Goal: Information Seeking & Learning: Learn about a topic

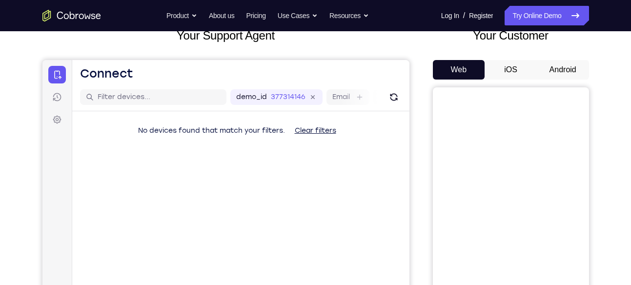
click at [564, 78] on button "Android" at bounding box center [563, 70] width 52 height 20
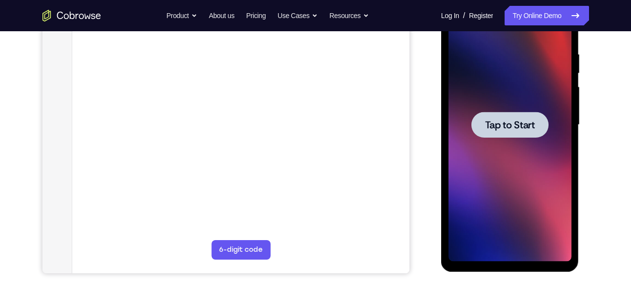
click at [514, 179] on div at bounding box center [509, 124] width 123 height 273
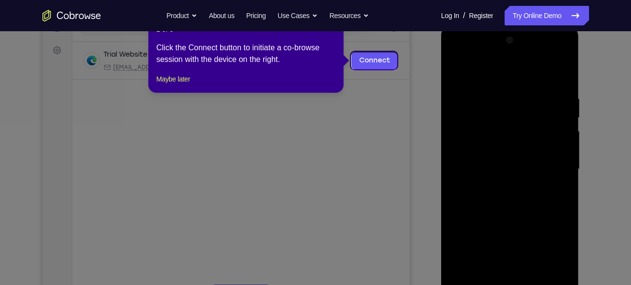
scroll to position [135, 0]
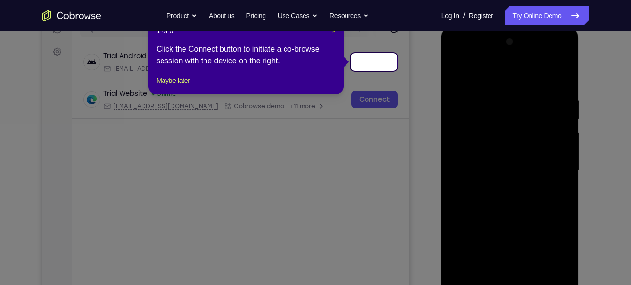
click at [332, 33] on span "×" at bounding box center [334, 31] width 4 height 8
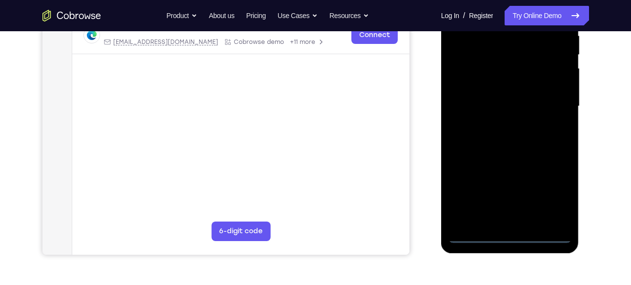
scroll to position [200, 0]
click at [511, 239] on div at bounding box center [509, 105] width 123 height 273
click at [553, 190] on div at bounding box center [509, 105] width 123 height 273
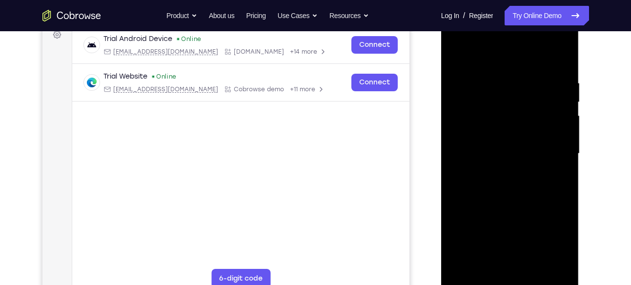
scroll to position [149, 0]
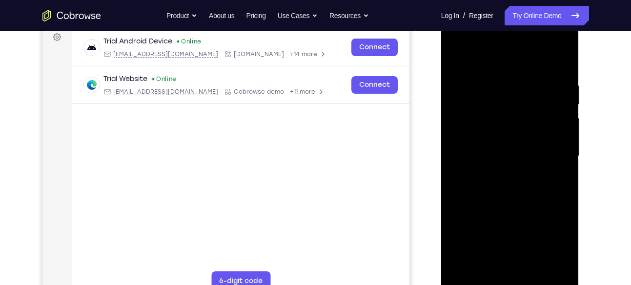
click at [454, 40] on div at bounding box center [509, 156] width 123 height 273
click at [546, 149] on div at bounding box center [509, 156] width 123 height 273
click at [493, 169] on div at bounding box center [509, 156] width 123 height 273
click at [488, 151] on div at bounding box center [509, 156] width 123 height 273
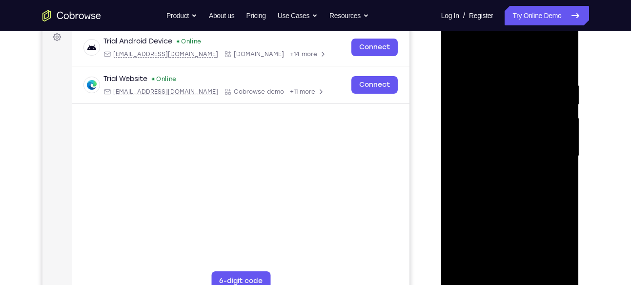
click at [482, 162] on div at bounding box center [509, 156] width 123 height 273
click at [488, 176] on div at bounding box center [509, 156] width 123 height 273
click at [489, 161] on div at bounding box center [509, 156] width 123 height 273
click at [485, 168] on div at bounding box center [509, 156] width 123 height 273
click at [490, 154] on div at bounding box center [509, 156] width 123 height 273
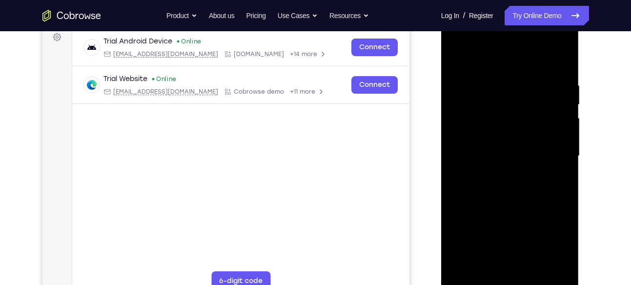
click at [496, 186] on div at bounding box center [509, 156] width 123 height 273
click at [509, 182] on div at bounding box center [509, 156] width 123 height 273
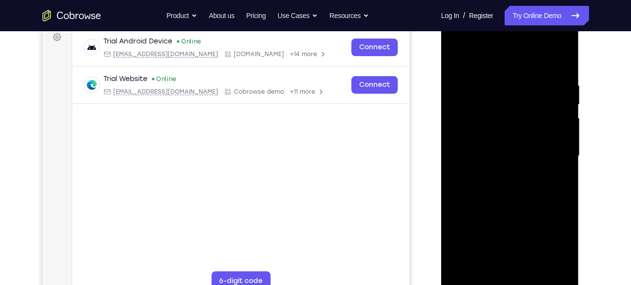
click at [509, 182] on div at bounding box center [509, 156] width 123 height 273
click at [506, 213] on div at bounding box center [509, 156] width 123 height 273
click at [509, 192] on div at bounding box center [509, 156] width 123 height 273
click at [562, 73] on div at bounding box center [509, 156] width 123 height 273
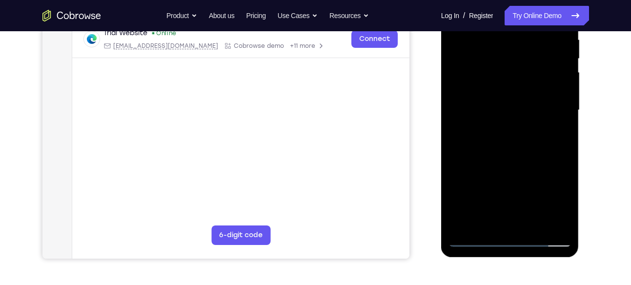
scroll to position [198, 0]
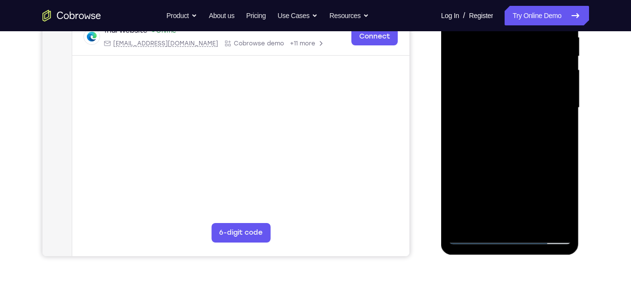
click at [562, 133] on div at bounding box center [509, 107] width 123 height 273
drag, startPoint x: 518, startPoint y: 96, endPoint x: 519, endPoint y: 134, distance: 38.1
click at [519, 134] on div at bounding box center [509, 107] width 123 height 273
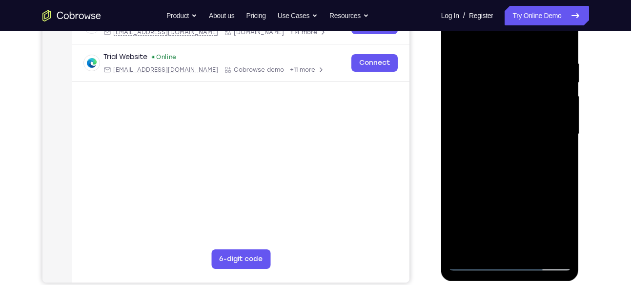
scroll to position [171, 0]
click at [498, 52] on div at bounding box center [509, 134] width 123 height 273
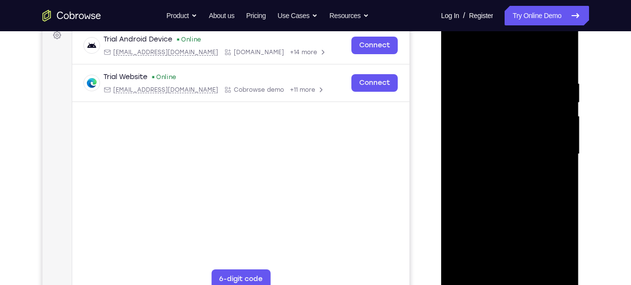
scroll to position [151, 0]
click at [560, 57] on div at bounding box center [509, 154] width 123 height 273
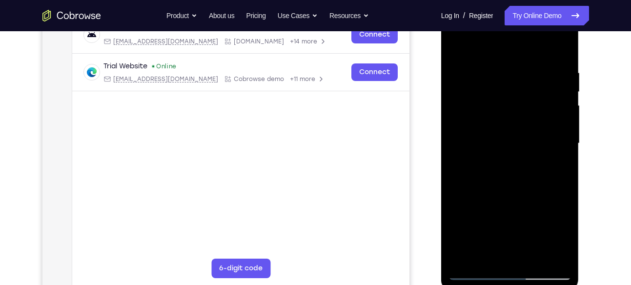
scroll to position [163, 0]
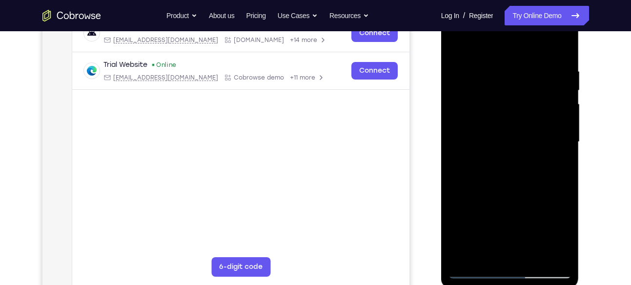
click at [547, 248] on div at bounding box center [509, 141] width 123 height 273
click at [548, 251] on div at bounding box center [509, 141] width 123 height 273
click at [557, 111] on div at bounding box center [509, 141] width 123 height 273
click at [561, 42] on div at bounding box center [509, 141] width 123 height 273
drag, startPoint x: 564, startPoint y: 62, endPoint x: 481, endPoint y: 63, distance: 82.5
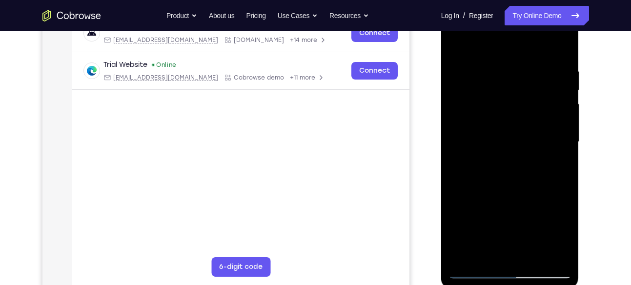
click at [481, 63] on div at bounding box center [509, 141] width 123 height 273
drag, startPoint x: 556, startPoint y: 64, endPoint x: 476, endPoint y: 53, distance: 80.8
click at [476, 53] on div at bounding box center [509, 141] width 123 height 273
click at [563, 44] on div at bounding box center [509, 141] width 123 height 273
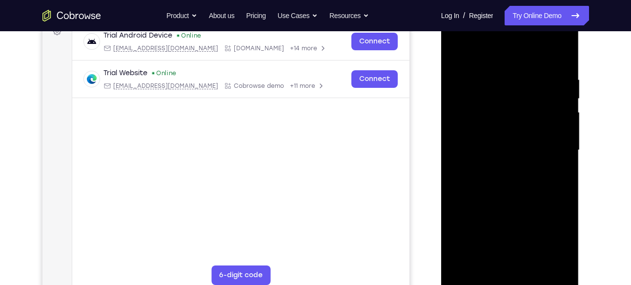
scroll to position [155, 0]
click at [460, 53] on div at bounding box center [509, 150] width 123 height 273
drag, startPoint x: 501, startPoint y: 227, endPoint x: 501, endPoint y: 113, distance: 113.7
click at [501, 113] on div at bounding box center [509, 150] width 123 height 273
drag, startPoint x: 502, startPoint y: 228, endPoint x: 511, endPoint y: 134, distance: 95.1
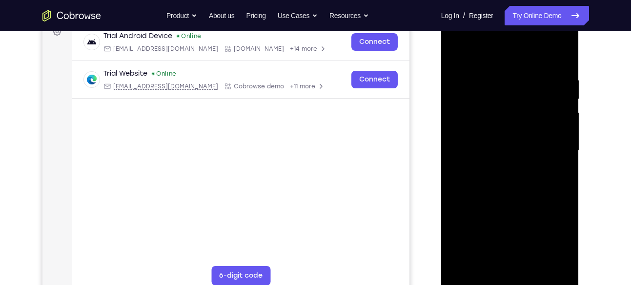
click at [511, 134] on div at bounding box center [509, 150] width 123 height 273
drag, startPoint x: 541, startPoint y: 231, endPoint x: 544, endPoint y: 138, distance: 93.2
click at [544, 138] on div at bounding box center [509, 150] width 123 height 273
drag, startPoint x: 514, startPoint y: 238, endPoint x: 538, endPoint y: 89, distance: 151.3
click at [538, 89] on div at bounding box center [509, 150] width 123 height 273
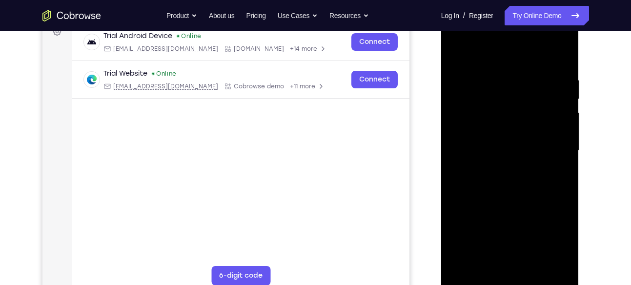
drag, startPoint x: 511, startPoint y: 193, endPoint x: 521, endPoint y: 131, distance: 62.2
click at [521, 131] on div at bounding box center [509, 150] width 123 height 273
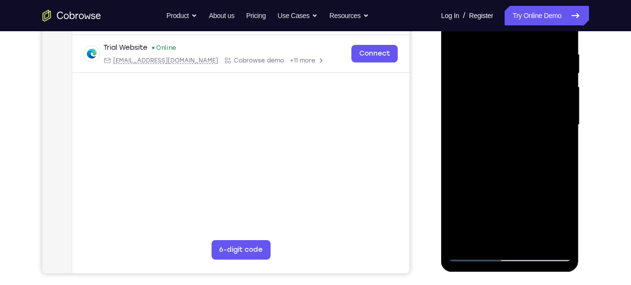
scroll to position [181, 0]
click at [533, 240] on div at bounding box center [509, 124] width 123 height 273
click at [508, 173] on div at bounding box center [509, 124] width 123 height 273
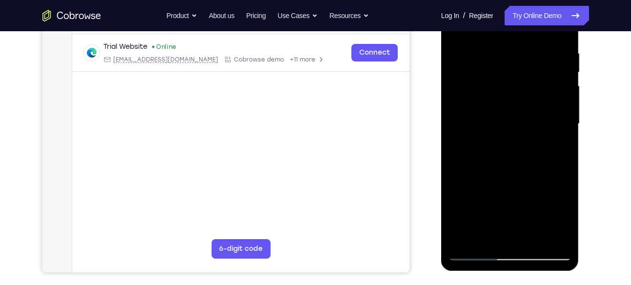
scroll to position [185, 0]
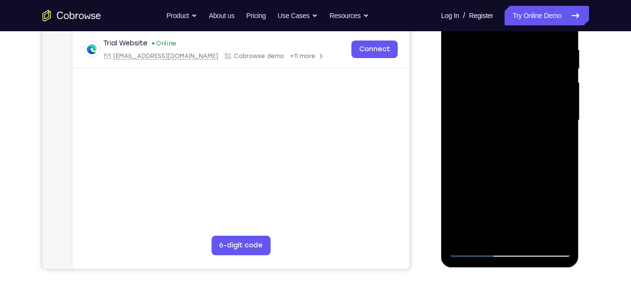
click at [476, 249] on div at bounding box center [509, 120] width 123 height 273
drag, startPoint x: 510, startPoint y: 212, endPoint x: 509, endPoint y: 85, distance: 126.9
click at [509, 85] on div at bounding box center [509, 120] width 123 height 273
drag, startPoint x: 491, startPoint y: 198, endPoint x: 523, endPoint y: 34, distance: 167.0
click at [523, 34] on div at bounding box center [509, 120] width 123 height 273
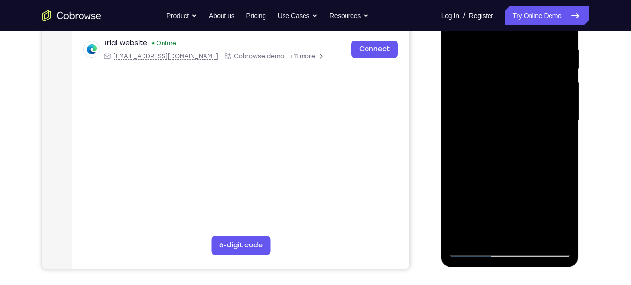
click at [511, 235] on div at bounding box center [509, 120] width 123 height 273
click at [498, 213] on div at bounding box center [509, 120] width 123 height 273
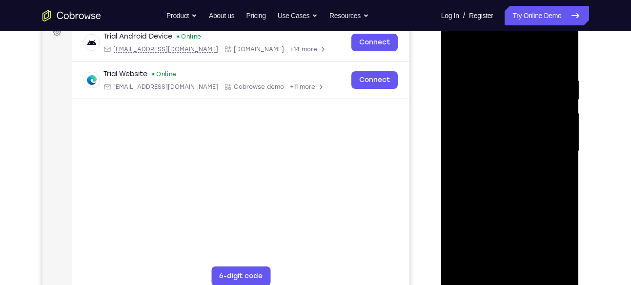
scroll to position [155, 0]
click at [488, 265] on div at bounding box center [509, 150] width 123 height 273
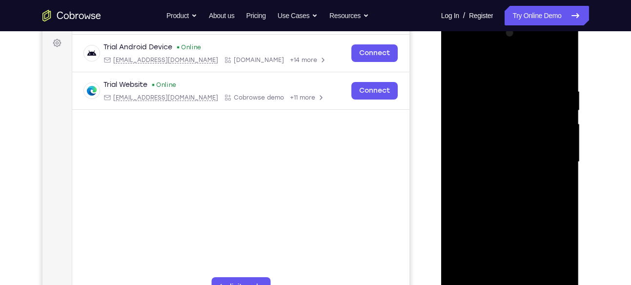
scroll to position [143, 0]
drag, startPoint x: 516, startPoint y: 222, endPoint x: 522, endPoint y: 123, distance: 98.7
click at [522, 123] on div at bounding box center [509, 162] width 123 height 273
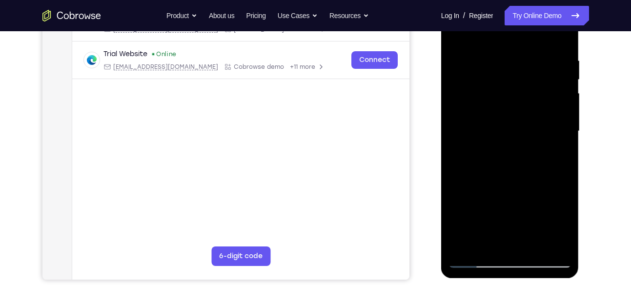
scroll to position [172, 0]
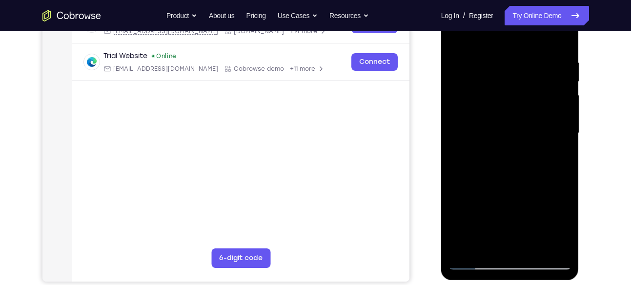
drag, startPoint x: 493, startPoint y: 183, endPoint x: 502, endPoint y: 101, distance: 82.9
click at [502, 101] on div at bounding box center [509, 133] width 123 height 273
drag, startPoint x: 502, startPoint y: 101, endPoint x: 505, endPoint y: 187, distance: 86.4
click at [505, 187] on div at bounding box center [509, 133] width 123 height 273
click at [472, 69] on div at bounding box center [509, 133] width 123 height 273
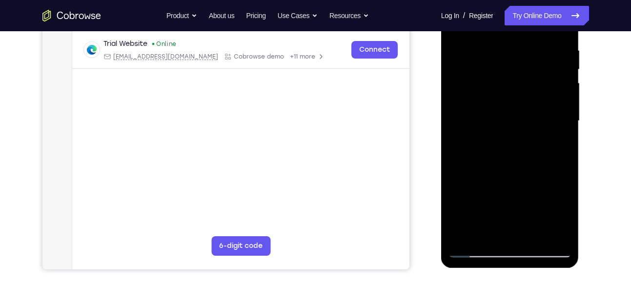
scroll to position [181, 0]
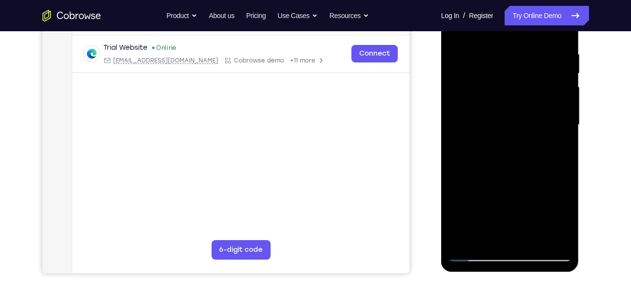
drag, startPoint x: 542, startPoint y: 176, endPoint x: 543, endPoint y: 136, distance: 40.0
click at [543, 136] on div at bounding box center [509, 124] width 123 height 273
click at [561, 136] on div at bounding box center [509, 124] width 123 height 273
drag, startPoint x: 507, startPoint y: 132, endPoint x: 507, endPoint y: 222, distance: 90.3
click at [507, 222] on div at bounding box center [509, 124] width 123 height 273
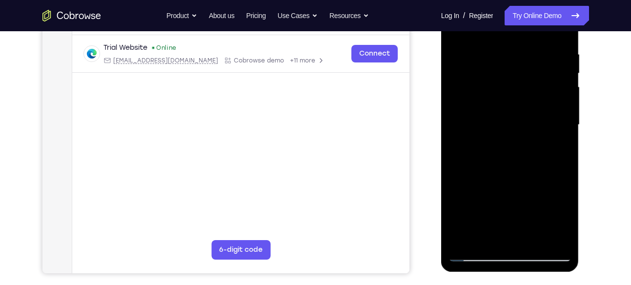
drag, startPoint x: 512, startPoint y: 97, endPoint x: 509, endPoint y: 192, distance: 95.2
click at [509, 192] on div at bounding box center [509, 124] width 123 height 273
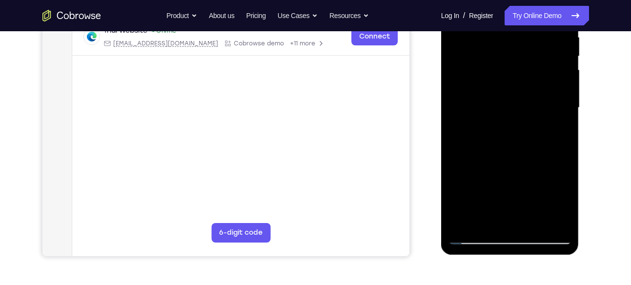
scroll to position [203, 0]
